Goal: Navigation & Orientation: Find specific page/section

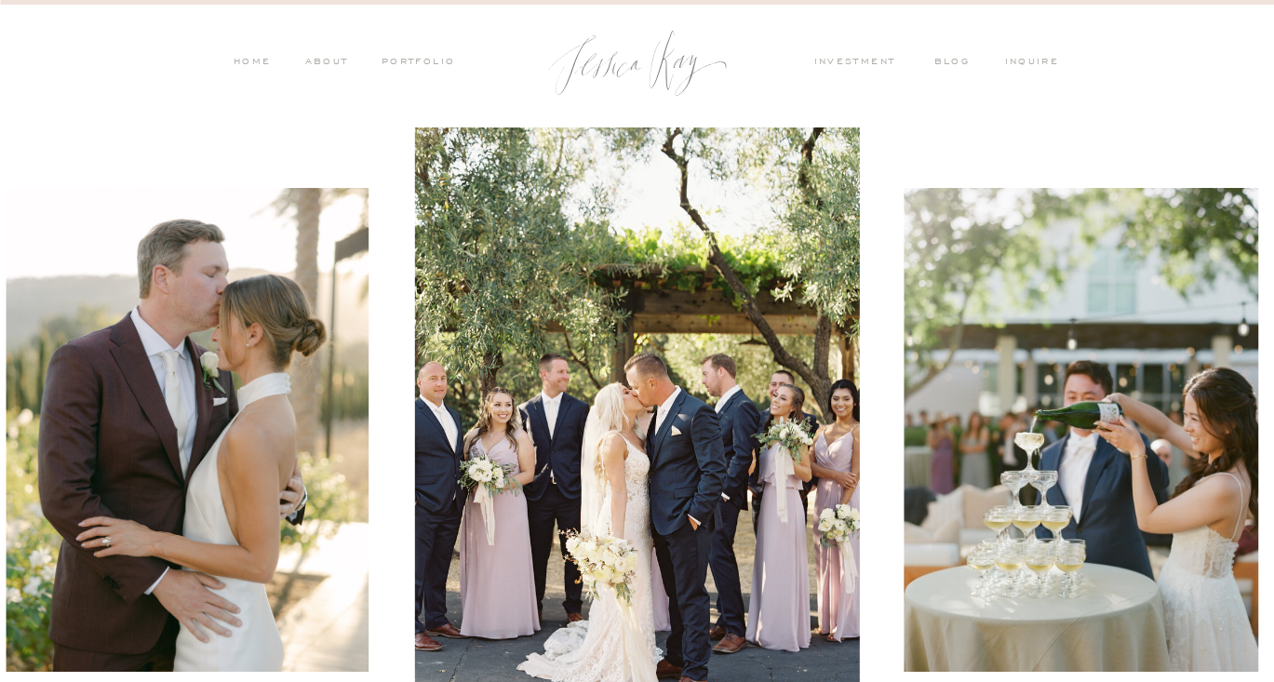
click at [850, 58] on nav "investment" at bounding box center [859, 63] width 91 height 17
click at [423, 67] on nav "PORTFOLIO" at bounding box center [417, 63] width 77 height 17
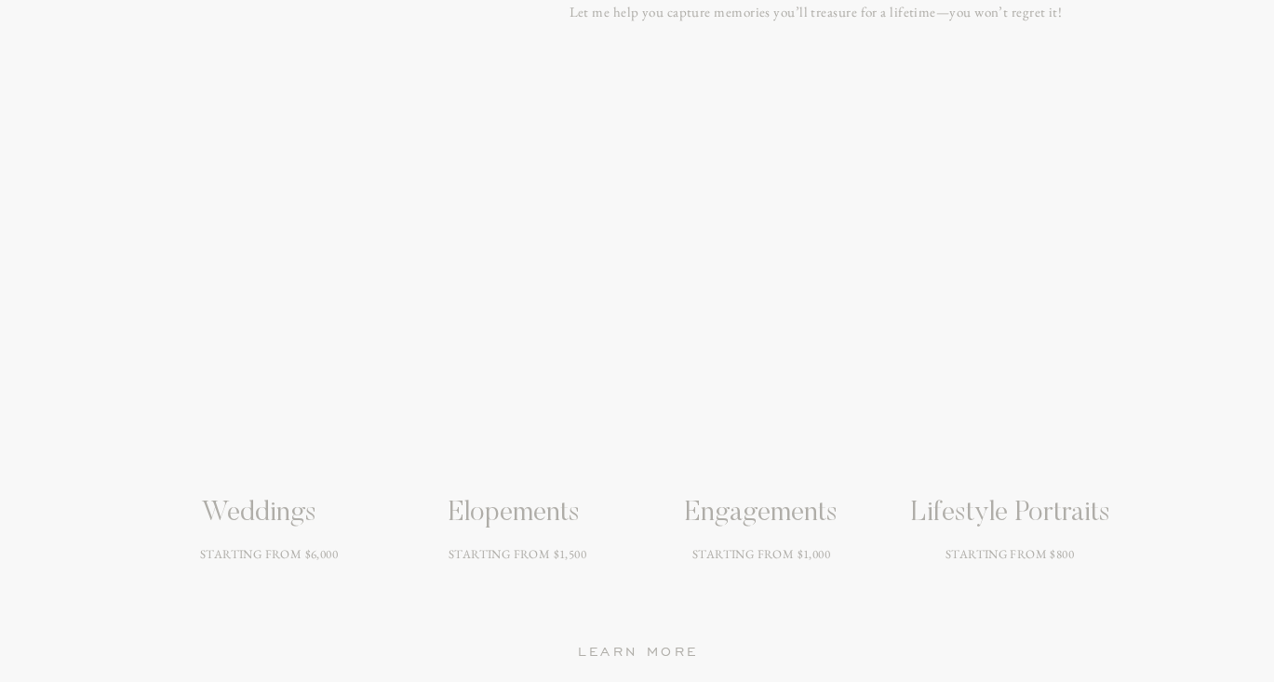
scroll to position [2457, 0]
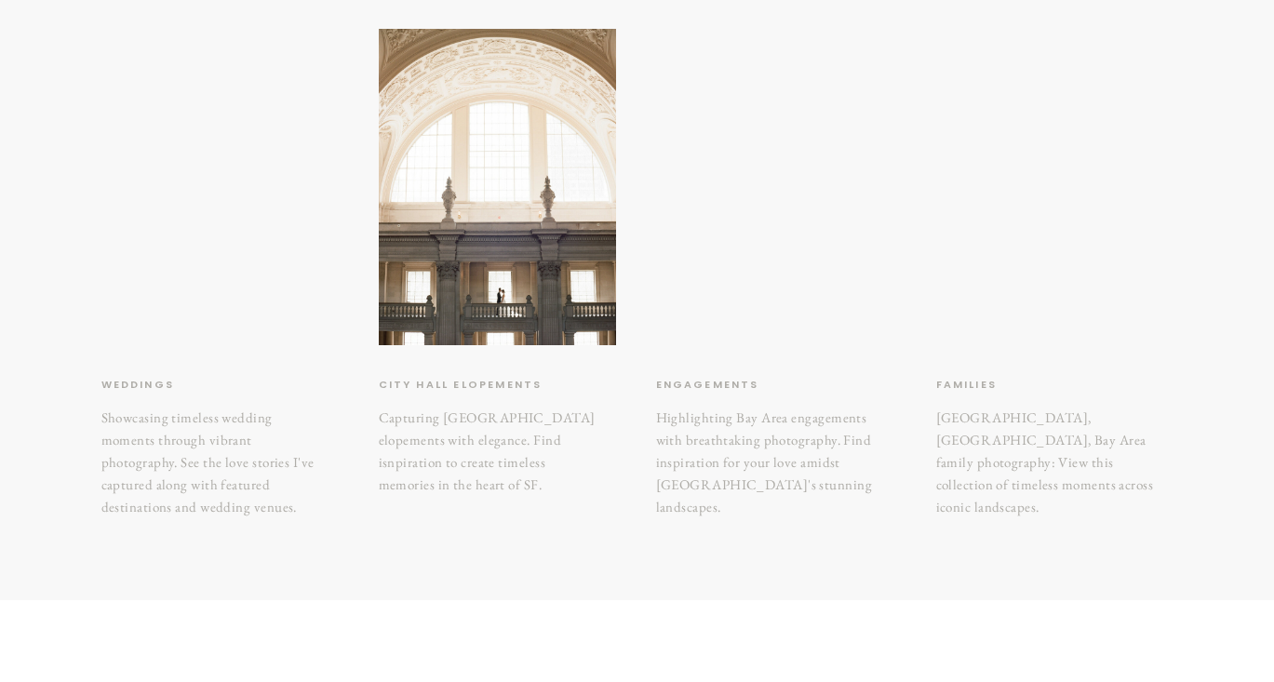
scroll to position [335, 0]
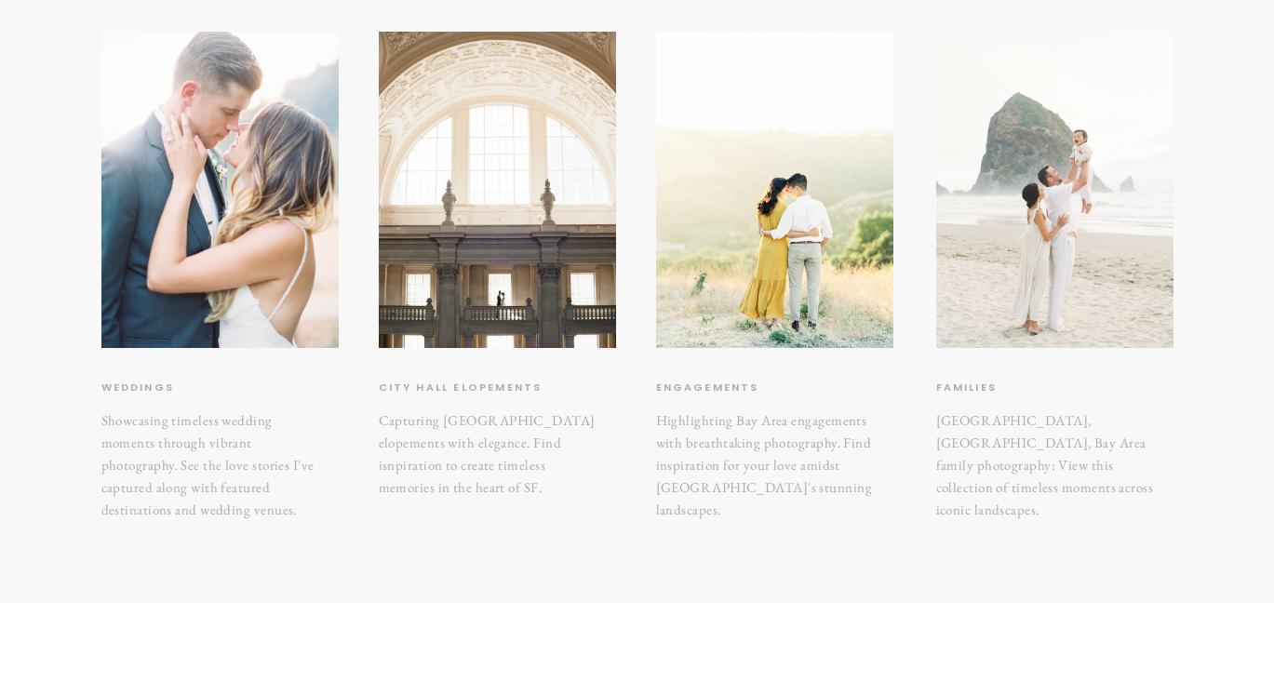
click at [1037, 228] on div at bounding box center [1054, 190] width 237 height 316
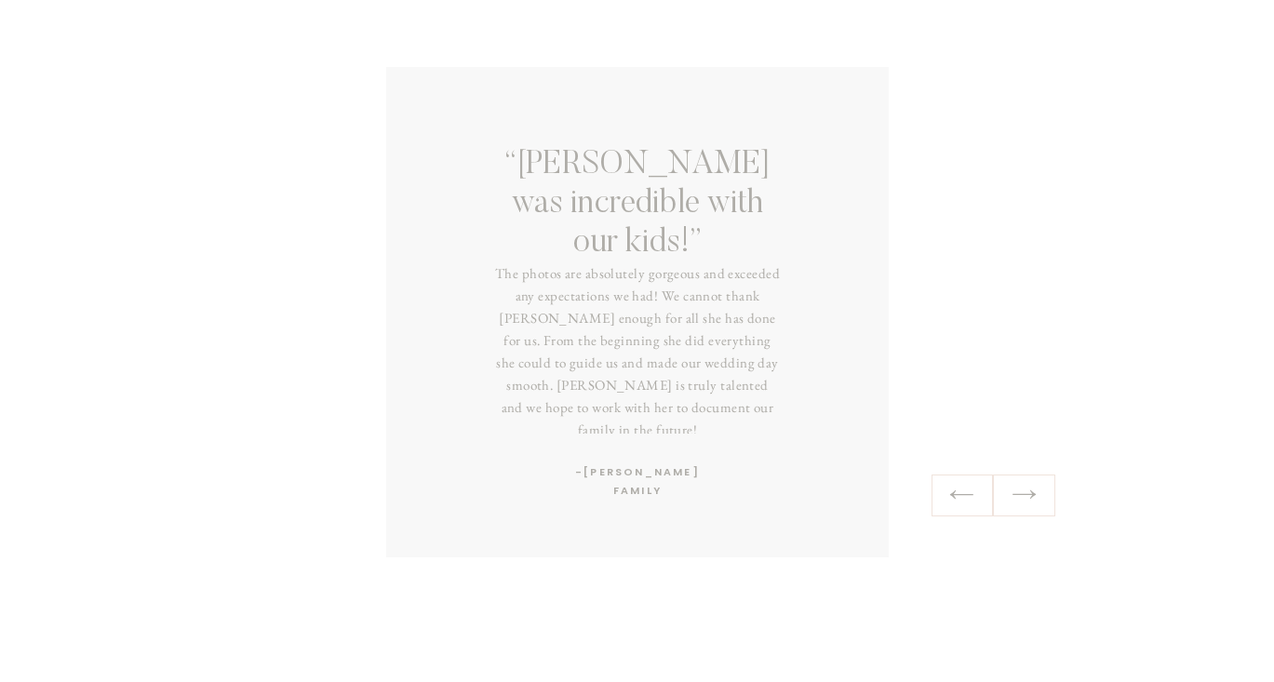
scroll to position [3348, 0]
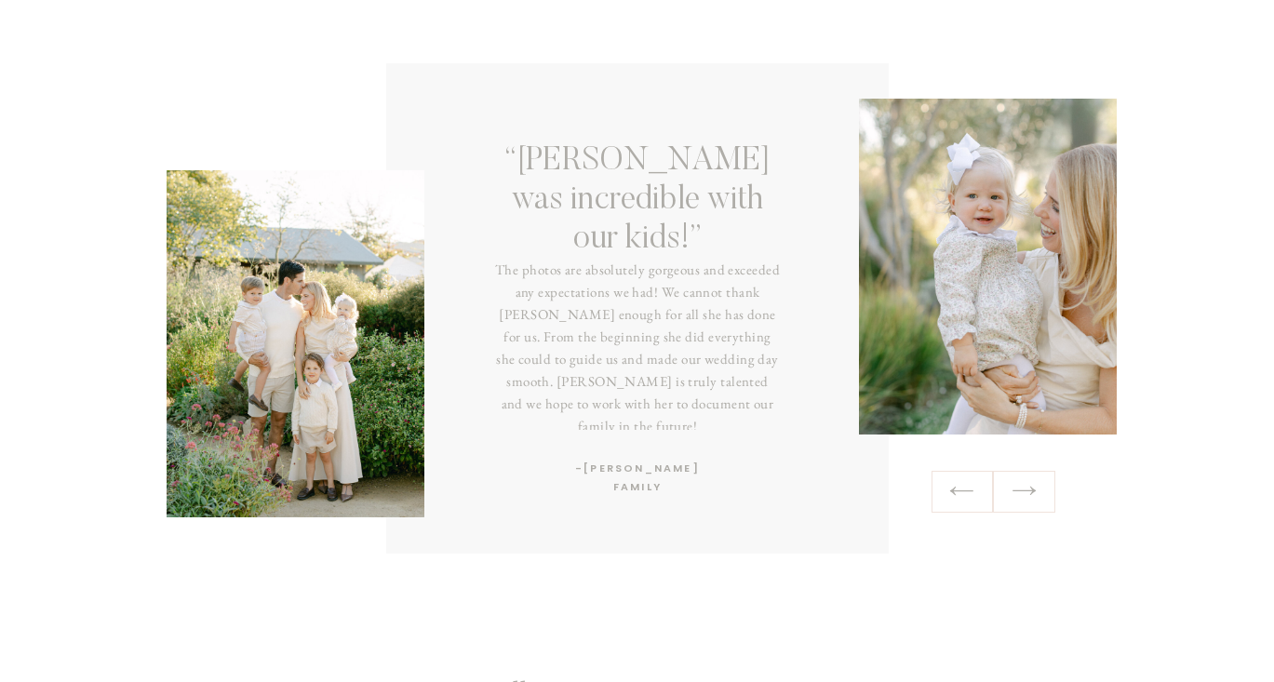
click at [1028, 496] on icon at bounding box center [1024, 490] width 27 height 29
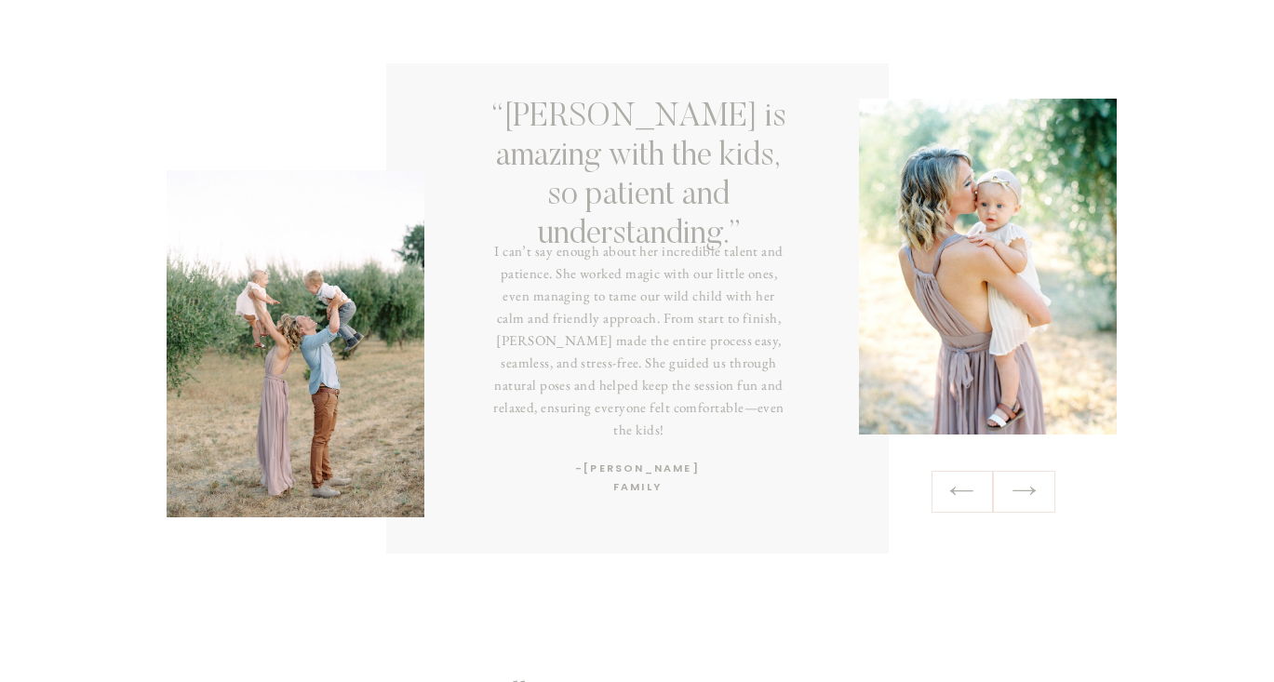
click at [1028, 496] on icon at bounding box center [1024, 490] width 27 height 29
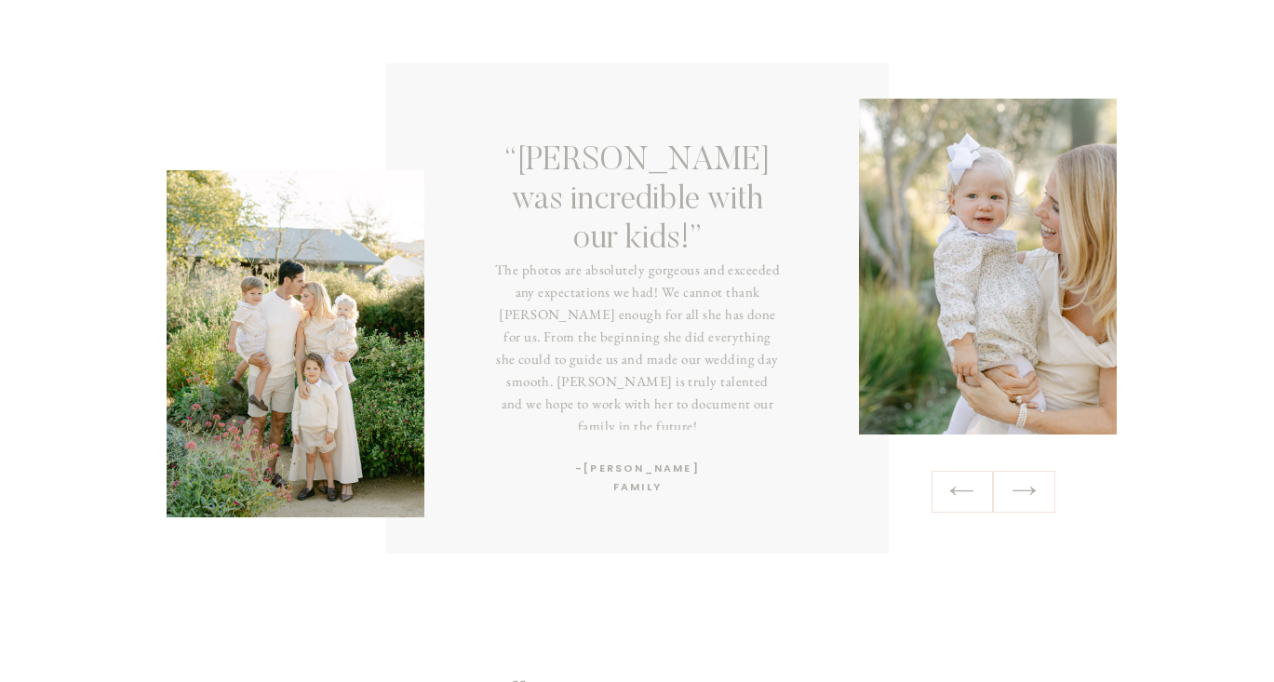
click at [1028, 496] on icon at bounding box center [1024, 490] width 27 height 29
